Goal: Task Accomplishment & Management: Use online tool/utility

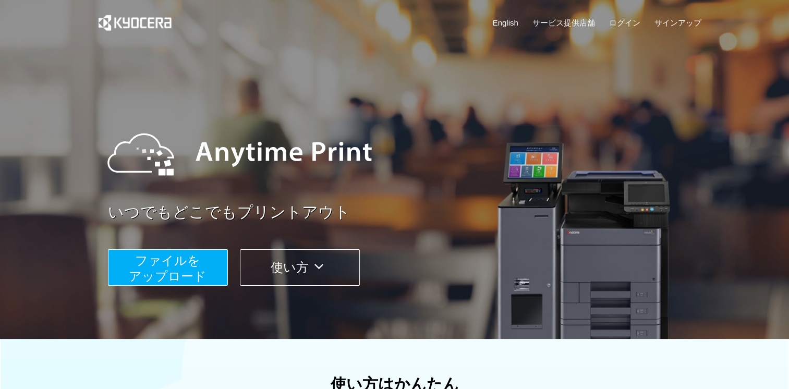
click at [219, 278] on button "ファイルを ​​アップロード" at bounding box center [168, 267] width 120 height 36
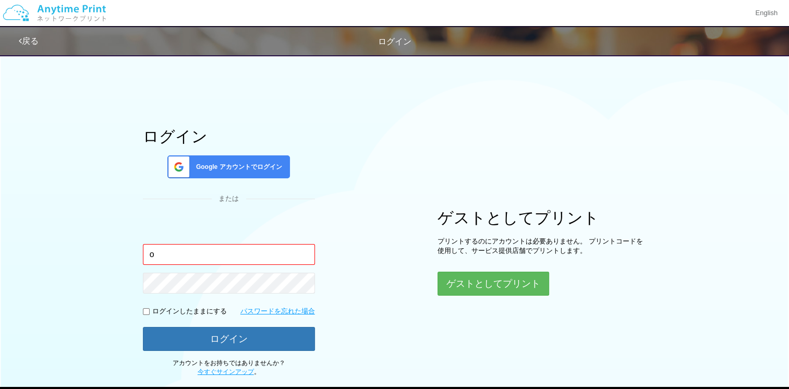
type input "[EMAIL_ADDRESS][DOMAIN_NAME]"
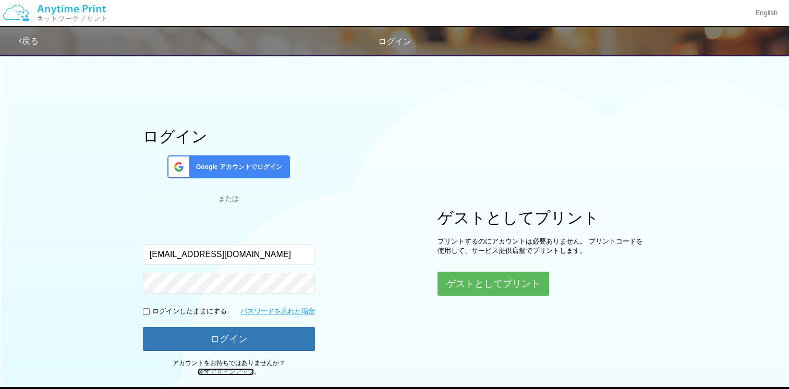
click at [250, 371] on link "今すぐサインアップ" at bounding box center [226, 371] width 56 height 7
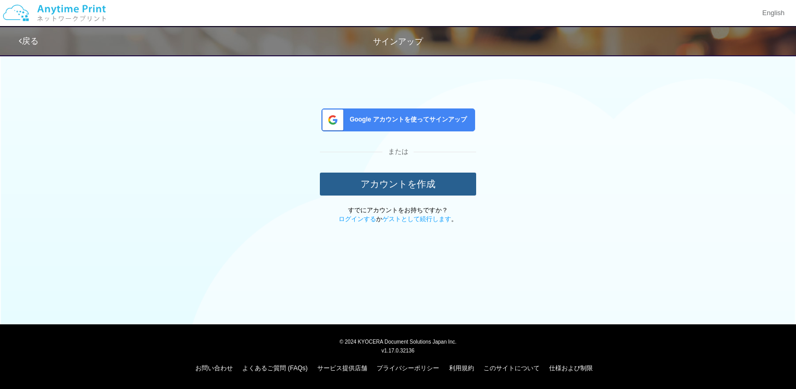
click at [396, 193] on button "アカウントを作成" at bounding box center [398, 184] width 156 height 23
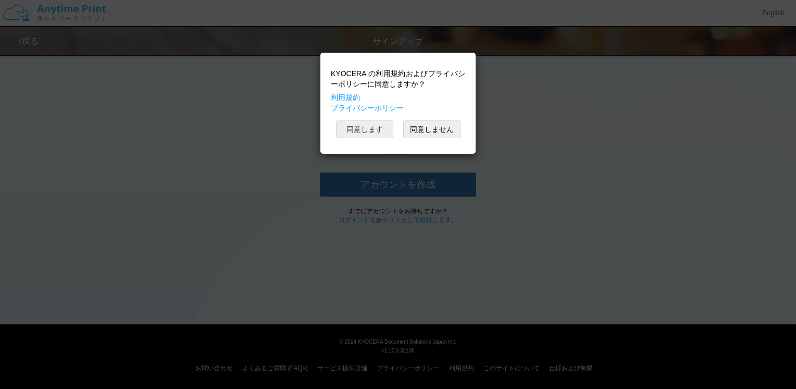
click at [374, 136] on button "同意します" at bounding box center [364, 129] width 57 height 18
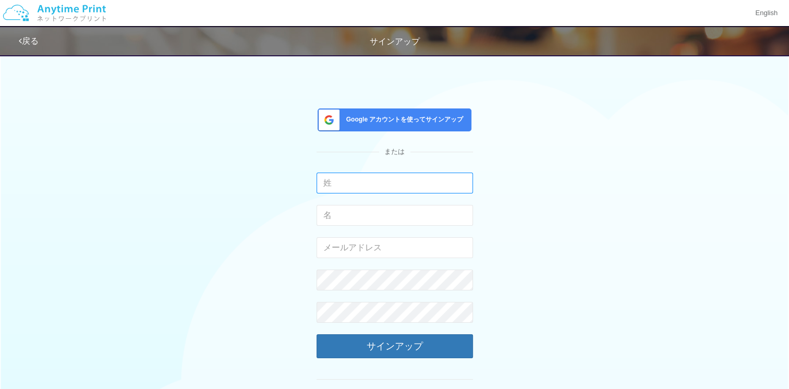
click at [358, 182] on input "text" at bounding box center [394, 183] width 156 height 21
type input "大海"
type input "義和"
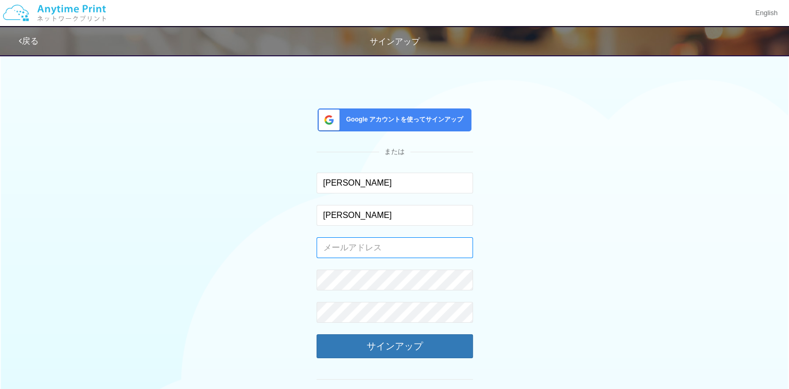
type input "oomi1102@toukei.co.jp"
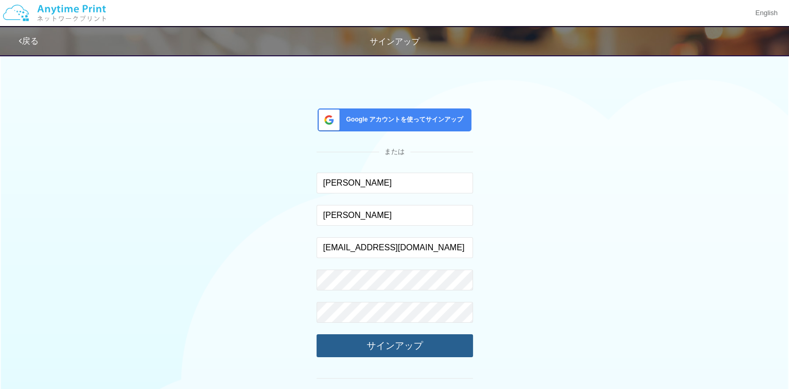
click at [405, 340] on button "サインアップ" at bounding box center [394, 345] width 156 height 23
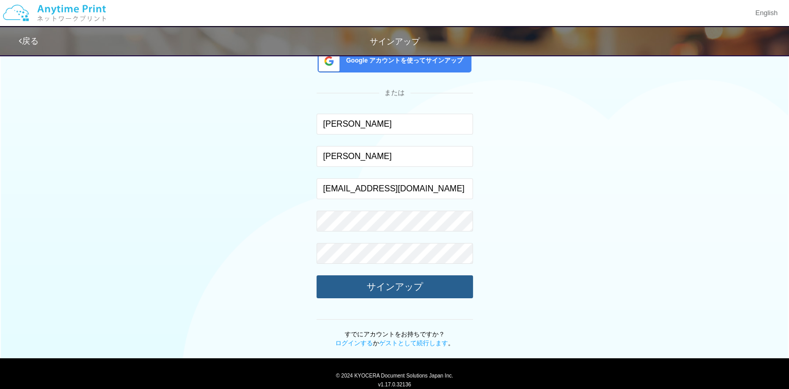
scroll to position [63, 0]
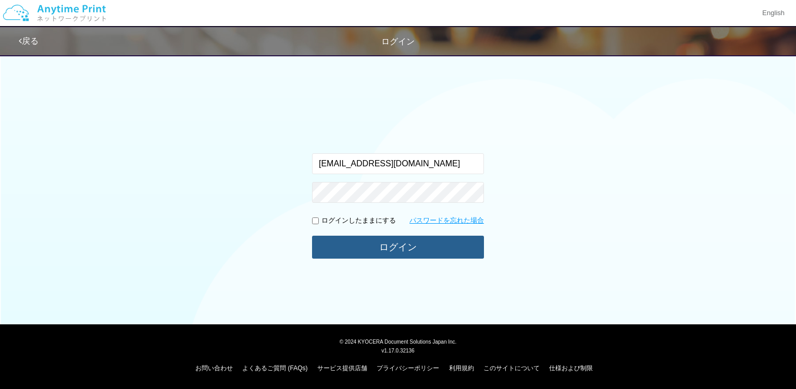
click at [414, 238] on button "ログイン" at bounding box center [398, 247] width 172 height 23
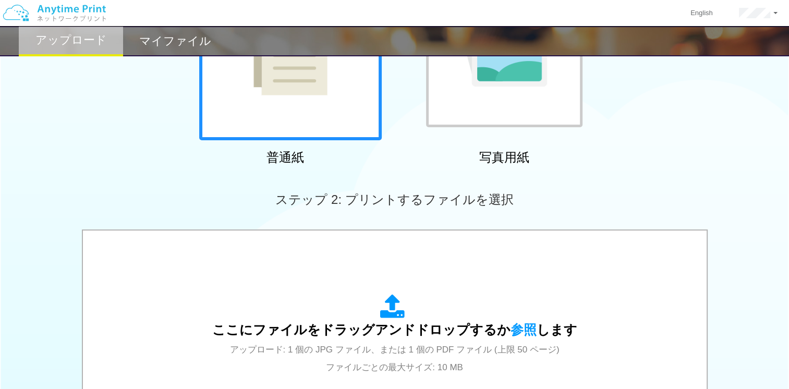
scroll to position [167, 0]
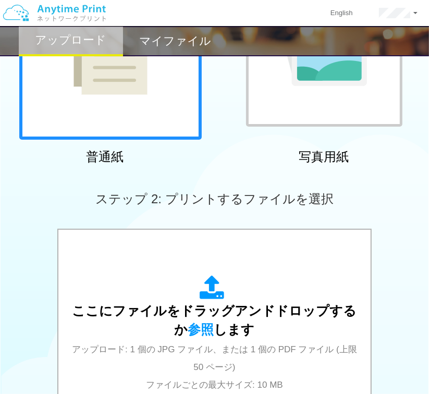
click at [144, 109] on div at bounding box center [110, 48] width 182 height 182
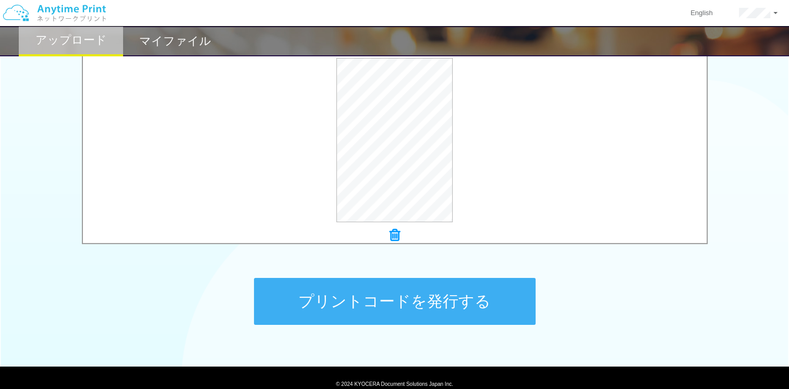
scroll to position [364, 0]
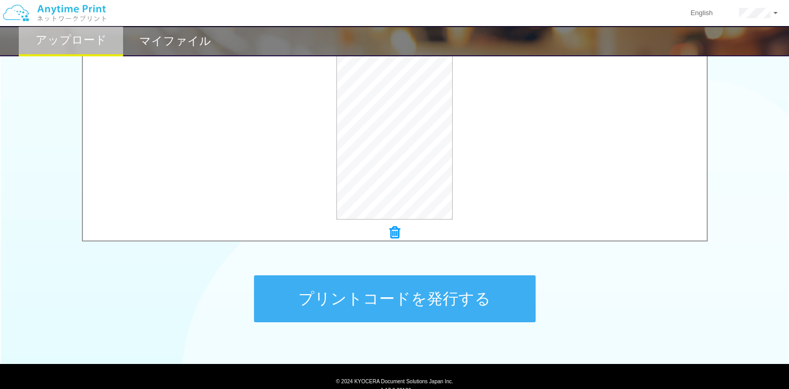
click at [452, 308] on button "プリントコードを発行する" at bounding box center [394, 298] width 281 height 47
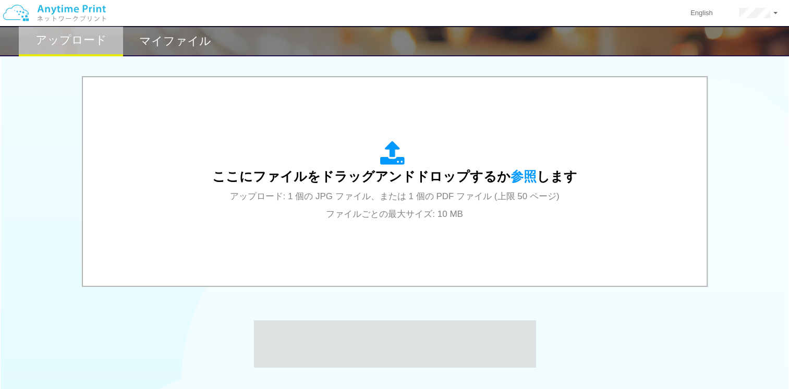
scroll to position [403, 0]
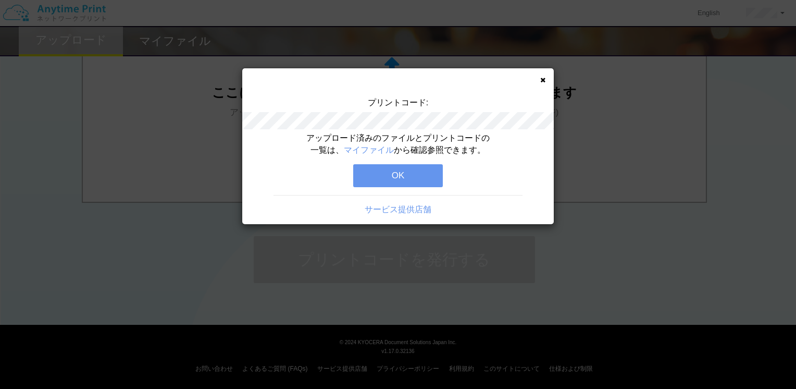
click at [406, 176] on button "OK" at bounding box center [398, 175] width 90 height 23
